Goal: Task Accomplishment & Management: Manage account settings

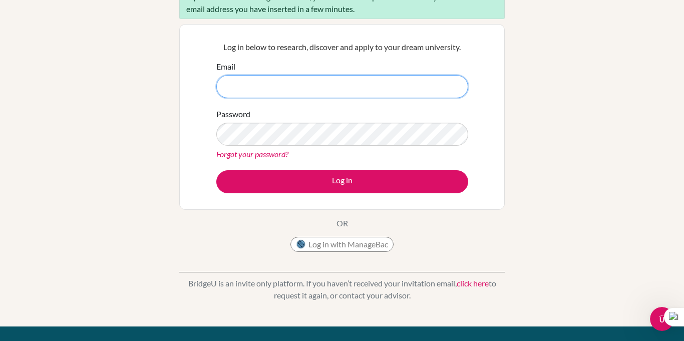
scroll to position [82, 0]
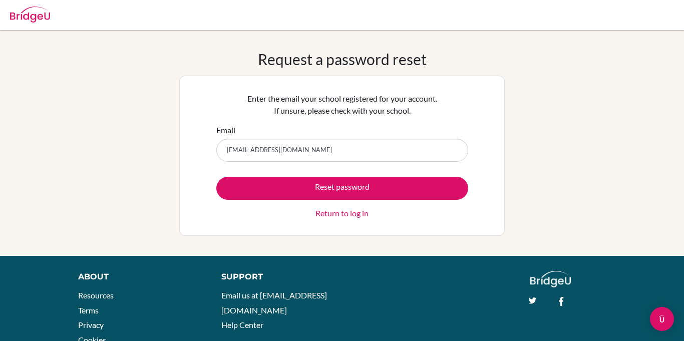
drag, startPoint x: 0, startPoint y: 0, endPoint x: 112, endPoint y: 143, distance: 181.5
click at [112, 143] on div "Request a password reset Enter the email your school registered for your accoun…" at bounding box center [342, 143] width 684 height 186
click at [286, 150] on input "Email" at bounding box center [342, 150] width 252 height 23
type input "eedna1731@gmail.com"
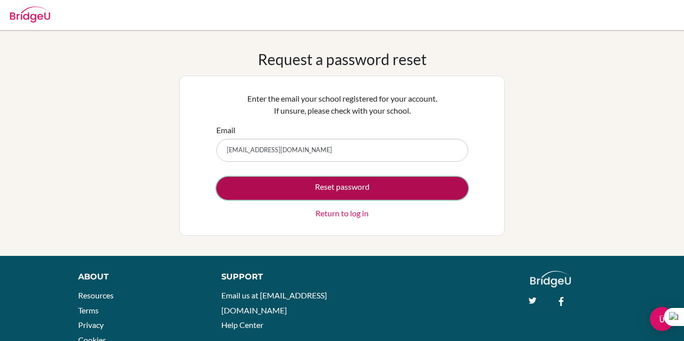
click at [310, 185] on button "Reset password" at bounding box center [342, 188] width 252 height 23
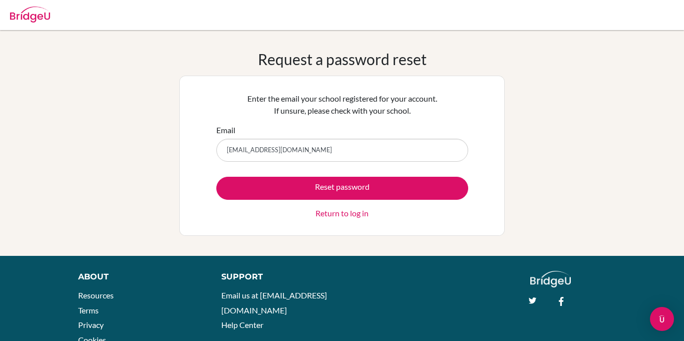
click at [231, 159] on input "eedna1731@gmail.com" at bounding box center [342, 150] width 252 height 23
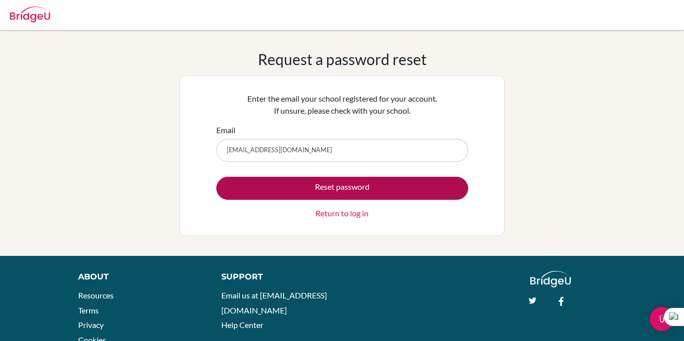
type input "ednakamara@aismonrovia.org"
click at [313, 182] on button "Reset password" at bounding box center [342, 188] width 252 height 23
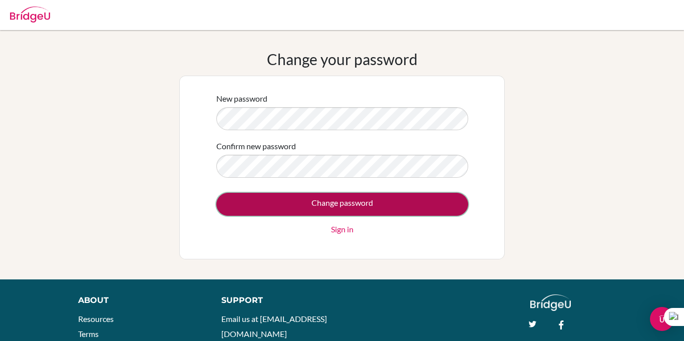
click at [319, 195] on input "Change password" at bounding box center [342, 204] width 252 height 23
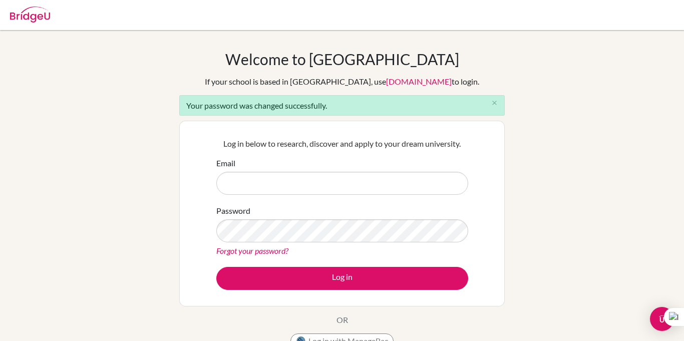
type input "[EMAIL_ADDRESS][DOMAIN_NAME]"
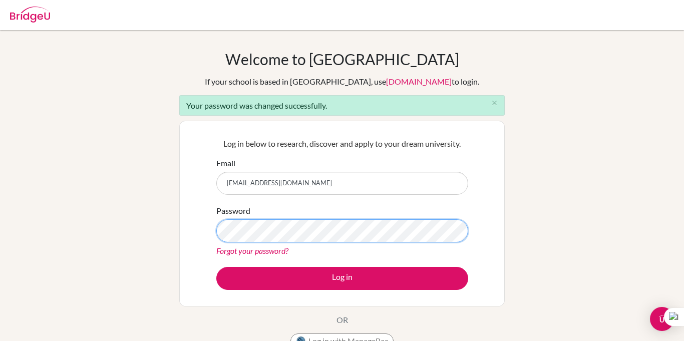
click at [216, 267] on button "Log in" at bounding box center [342, 278] width 252 height 23
